Goal: Check status

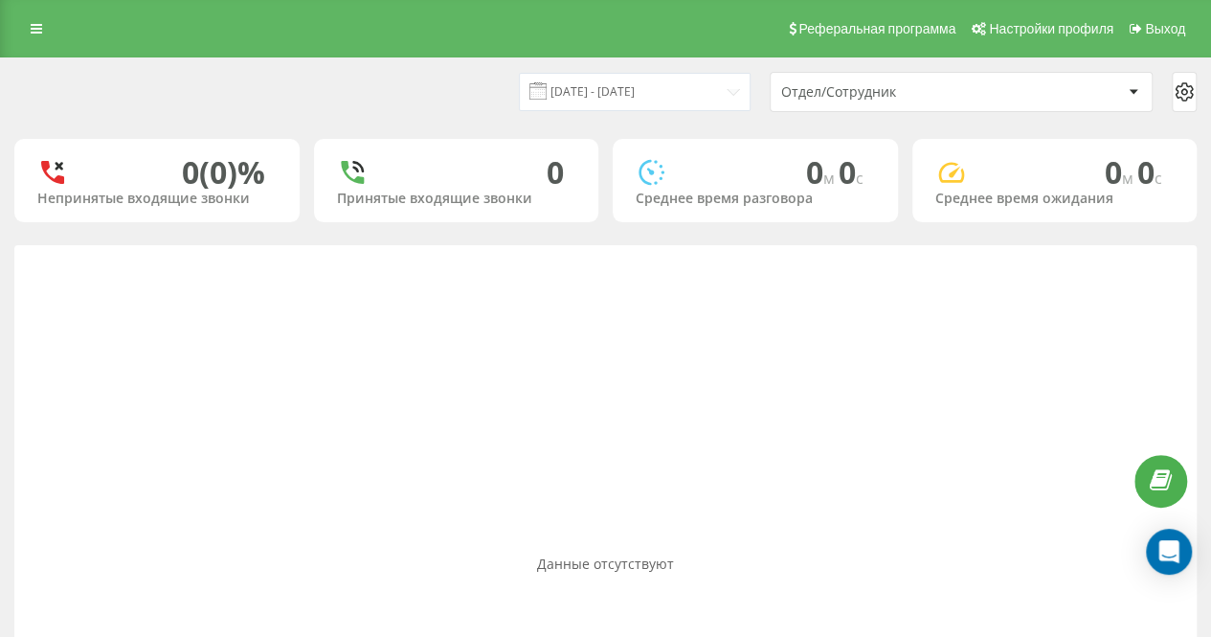
click at [398, 79] on div "[DATE] - [DATE] Отдел/Сотрудник" at bounding box center [605, 92] width 1182 height 40
click at [432, 77] on div "[DATE] - [DATE] Отдел/Сотрудник" at bounding box center [605, 92] width 1182 height 40
click at [444, 79] on div "[DATE] - [DATE] Отдел/Сотрудник" at bounding box center [605, 92] width 1182 height 40
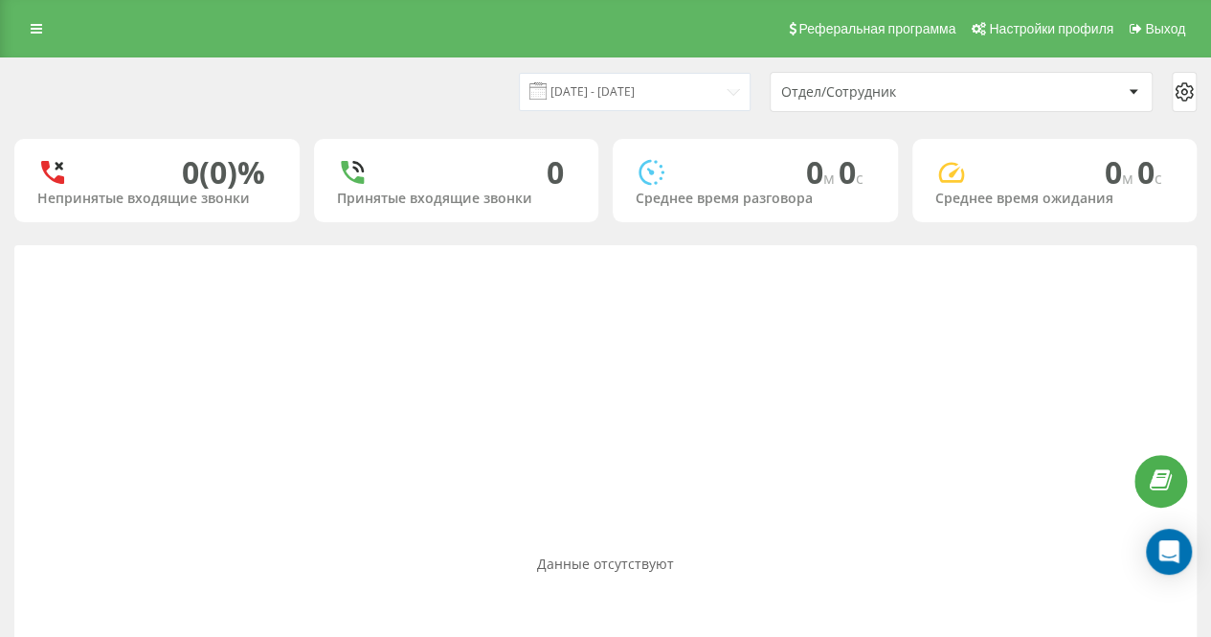
click at [454, 80] on div "[DATE] - [DATE] Отдел/Сотрудник" at bounding box center [605, 92] width 1182 height 40
click at [456, 80] on div "[DATE] - [DATE] Отдел/Сотрудник" at bounding box center [605, 92] width 1182 height 40
click at [458, 80] on div "[DATE] - [DATE] Отдел/Сотрудник" at bounding box center [605, 92] width 1182 height 40
click at [460, 80] on div "[DATE] - [DATE] Отдел/Сотрудник" at bounding box center [605, 92] width 1182 height 40
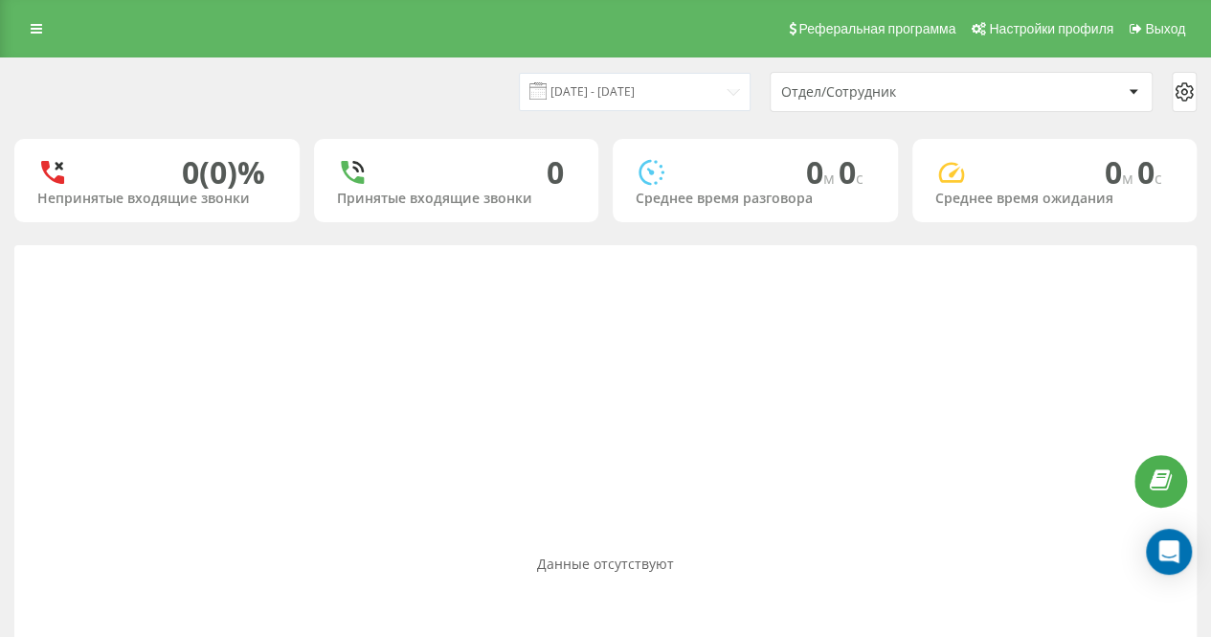
click at [465, 80] on div "[DATE] - [DATE] Отдел/Сотрудник" at bounding box center [605, 92] width 1182 height 40
